Goal: Information Seeking & Learning: Learn about a topic

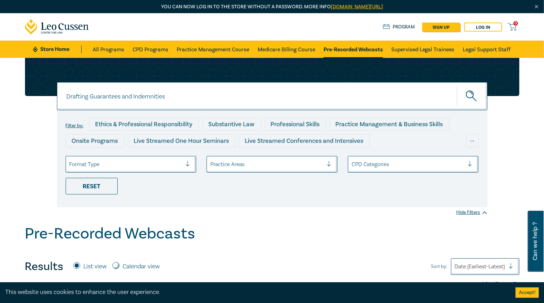
click at [474, 99] on icon "submit" at bounding box center [472, 97] width 12 height 12
drag, startPoint x: 125, startPoint y: 97, endPoint x: 283, endPoint y: 112, distance: 158.7
click at [219, 105] on input "Drafting Guarantees and Indemnities" at bounding box center [272, 96] width 431 height 28
type input "Drafting Guarantees"
click at [457, 86] on button "submit" at bounding box center [472, 96] width 31 height 21
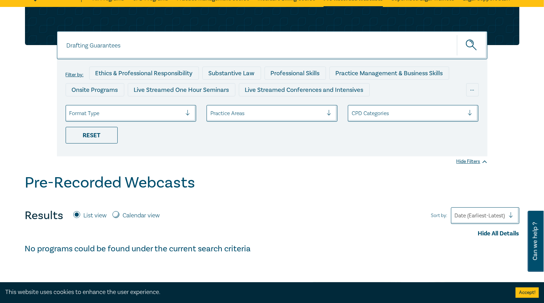
scroll to position [139, 0]
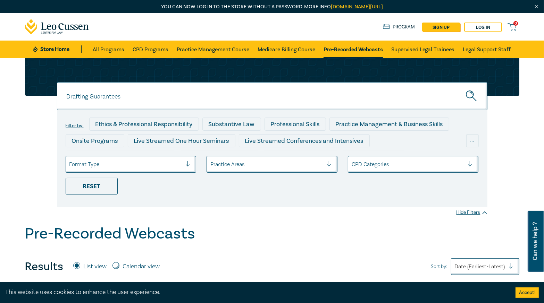
scroll to position [111, 0]
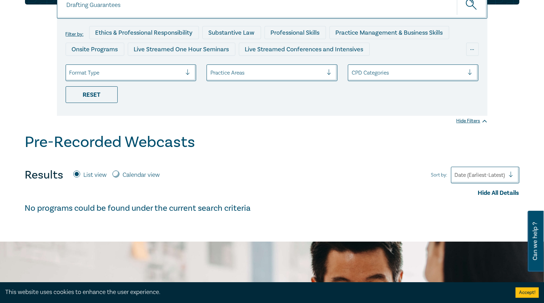
scroll to position [51, 0]
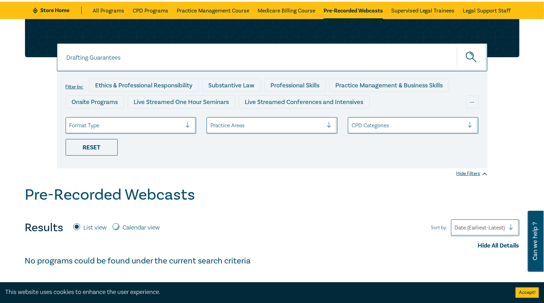
scroll to position [3, 0]
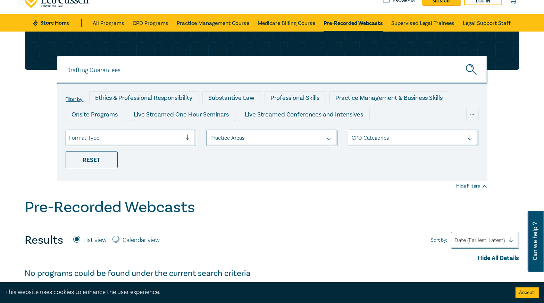
scroll to position [28, 0]
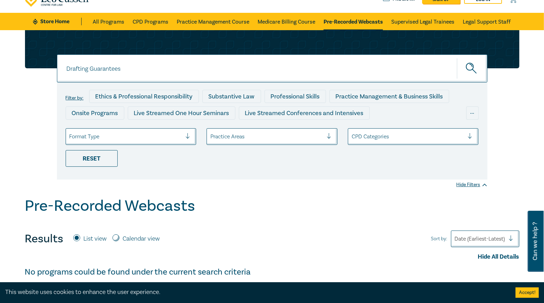
click at [99, 64] on input "Drafting Guarantees" at bounding box center [272, 69] width 431 height 28
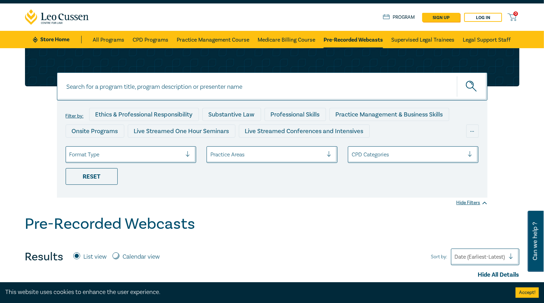
scroll to position [0, 0]
